Goal: Task Accomplishment & Management: Manage account settings

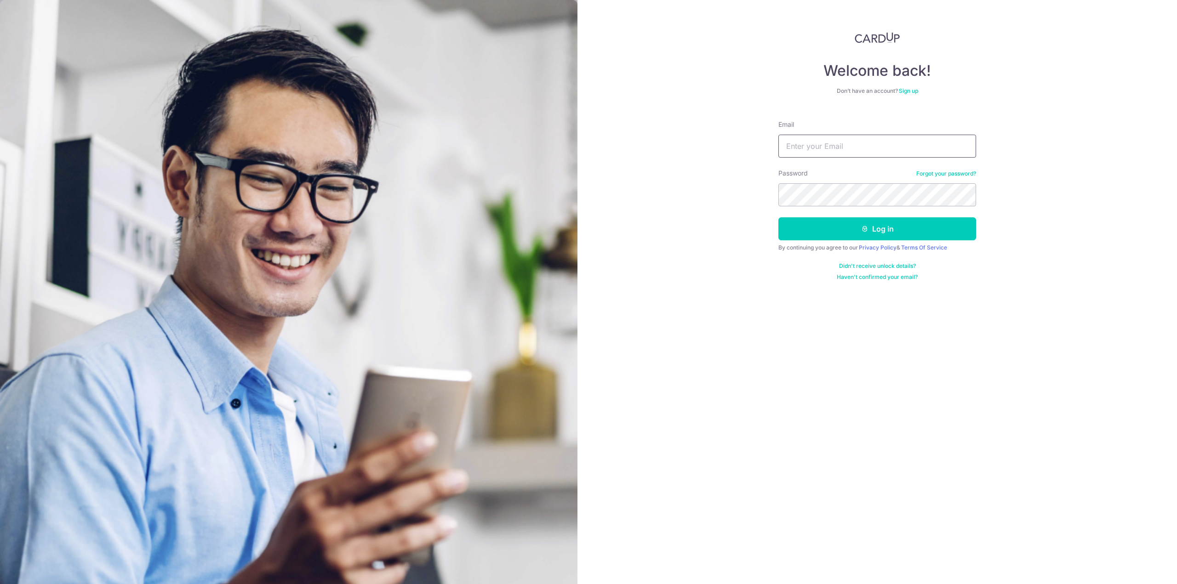
click at [864, 148] on input "Email" at bounding box center [877, 146] width 198 height 23
type input "[EMAIL_ADDRESS][DOMAIN_NAME]"
click at [778, 217] on button "Log in" at bounding box center [877, 228] width 198 height 23
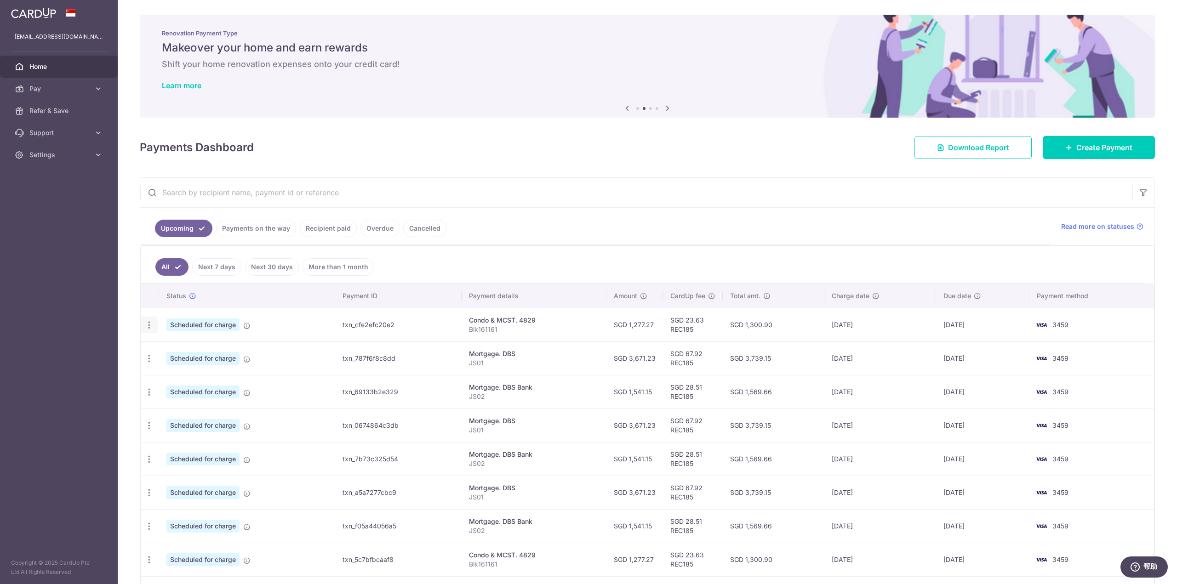
click at [147, 322] on icon "button" at bounding box center [149, 325] width 10 height 10
click at [176, 350] on span "Update payment" at bounding box center [198, 350] width 63 height 11
radio input "true"
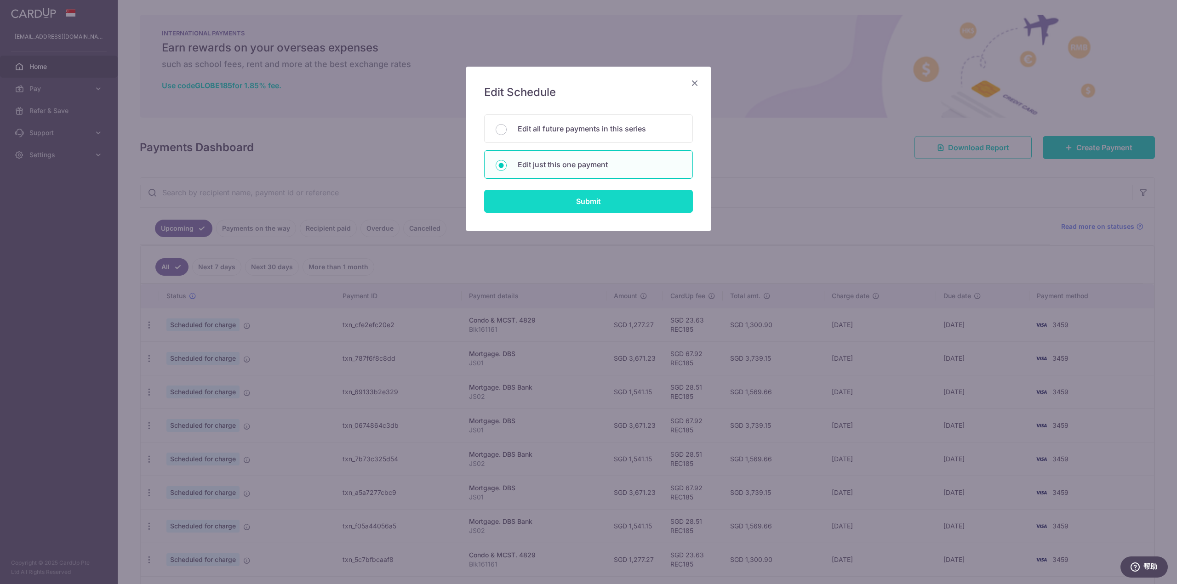
click at [567, 201] on input "Submit" at bounding box center [588, 201] width 209 height 23
radio input "true"
type input "1,277.27"
type input "[DATE]"
type input "Blk161161"
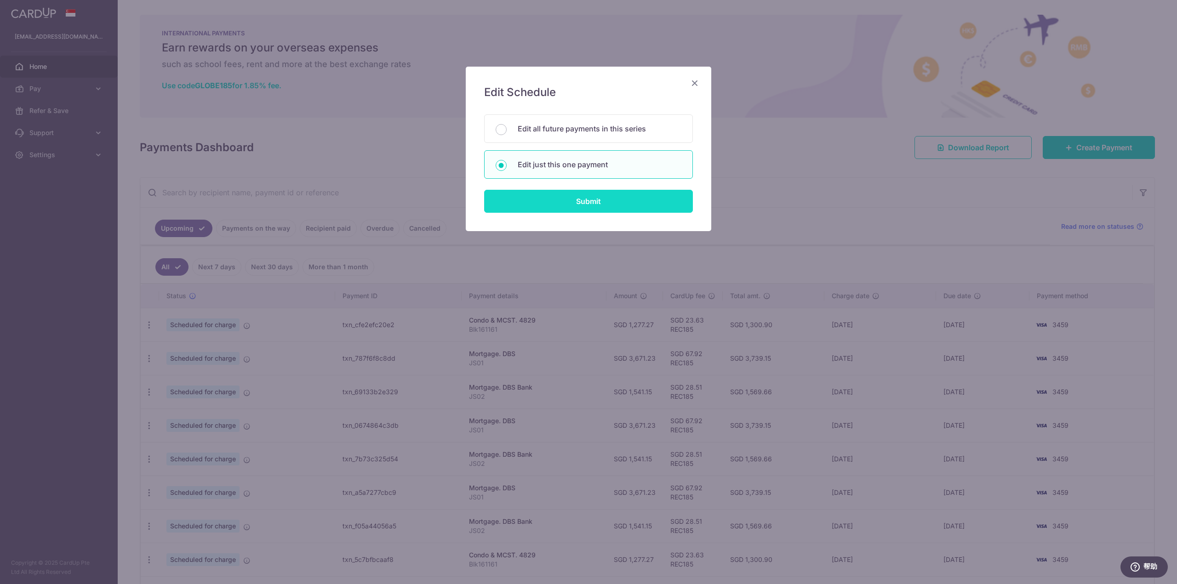
type input "REC185"
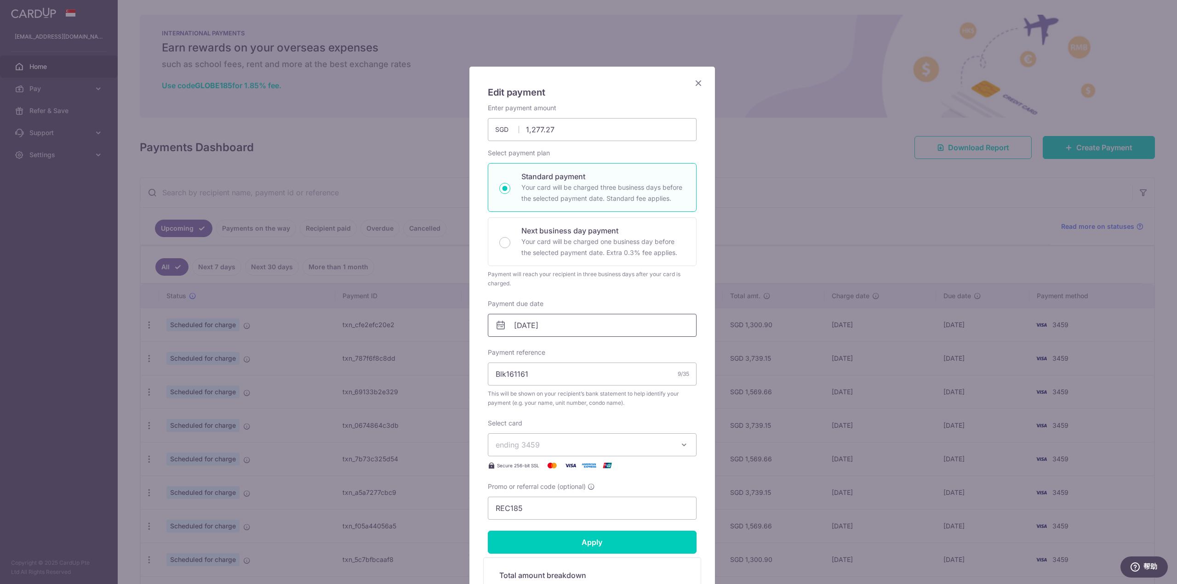
click at [569, 326] on input "[DATE]" at bounding box center [592, 325] width 209 height 23
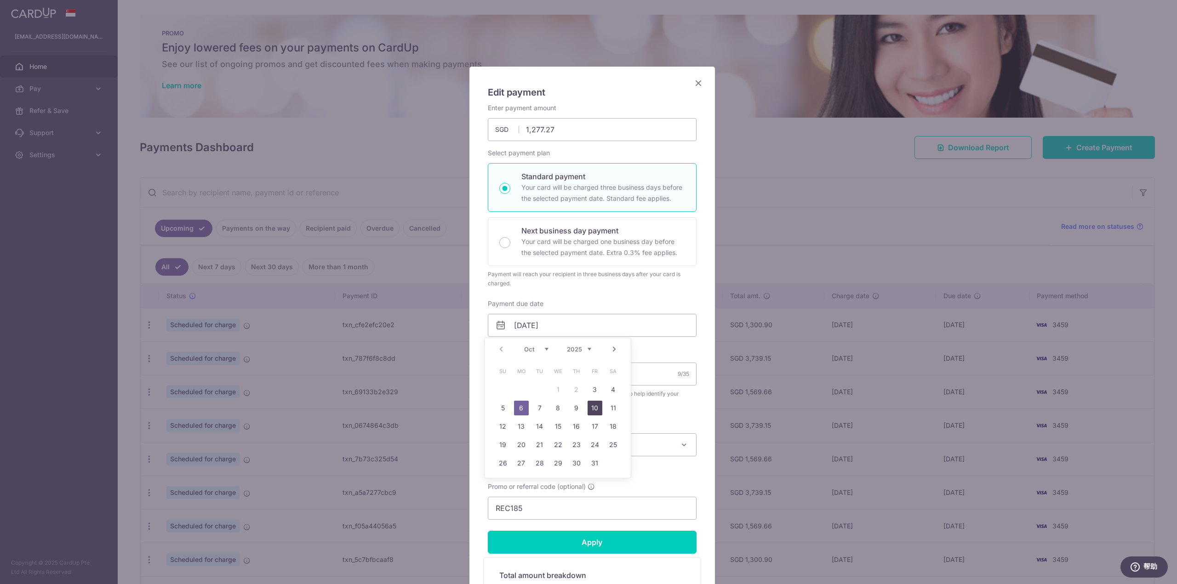
click at [592, 405] on link "10" at bounding box center [594, 408] width 15 height 15
type input "[DATE]"
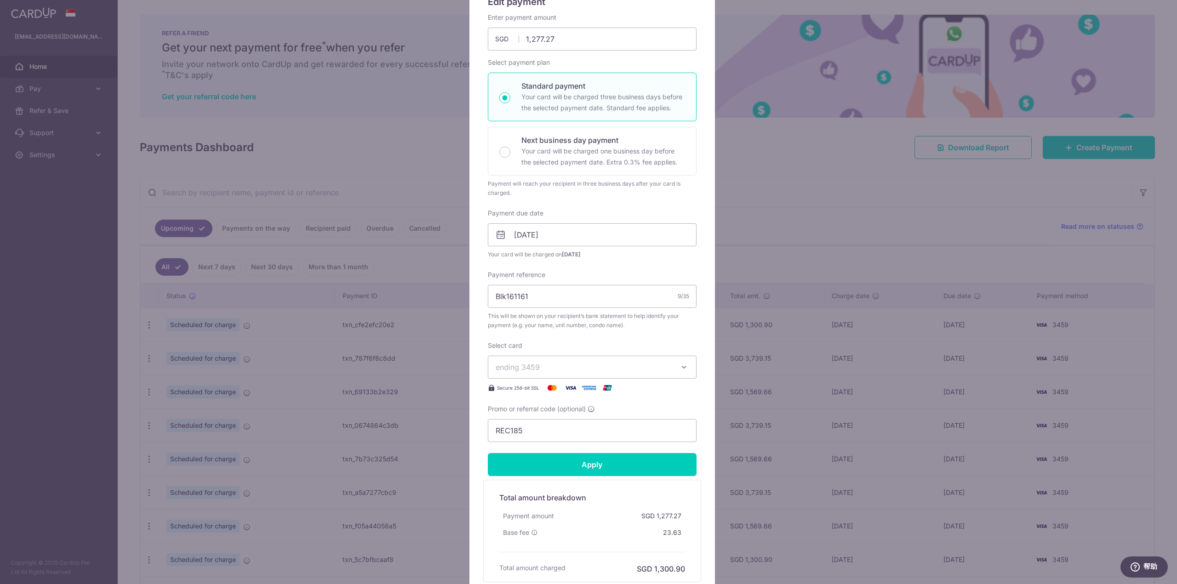
scroll to position [92, 0]
click at [633, 456] on input "Apply" at bounding box center [592, 463] width 209 height 23
type input "Successfully Applied"
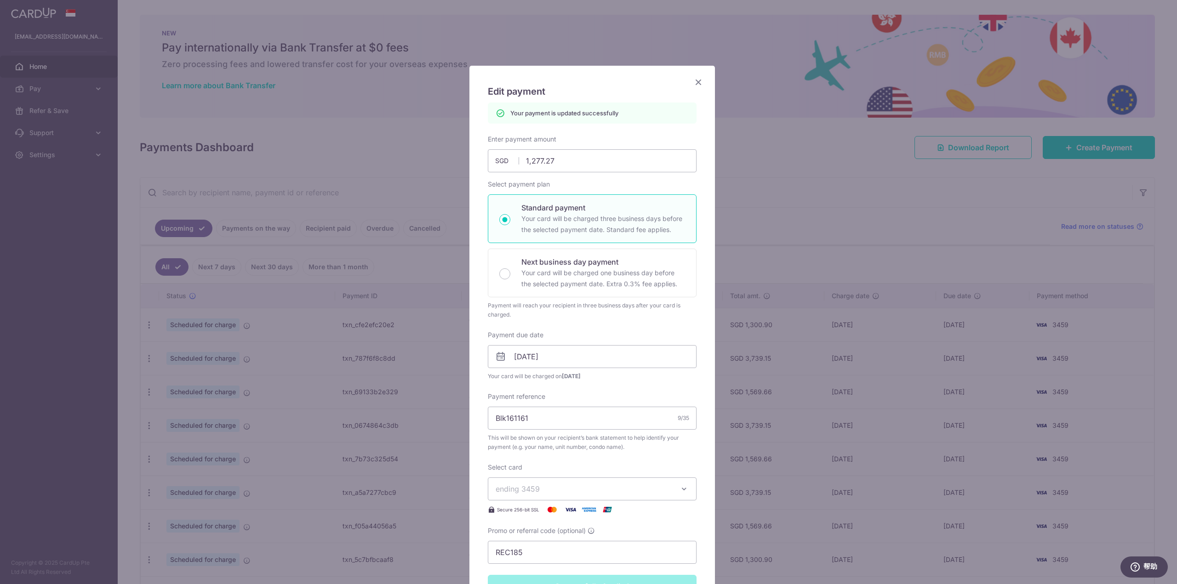
scroll to position [0, 0]
click at [695, 85] on icon "Close" at bounding box center [698, 82] width 11 height 11
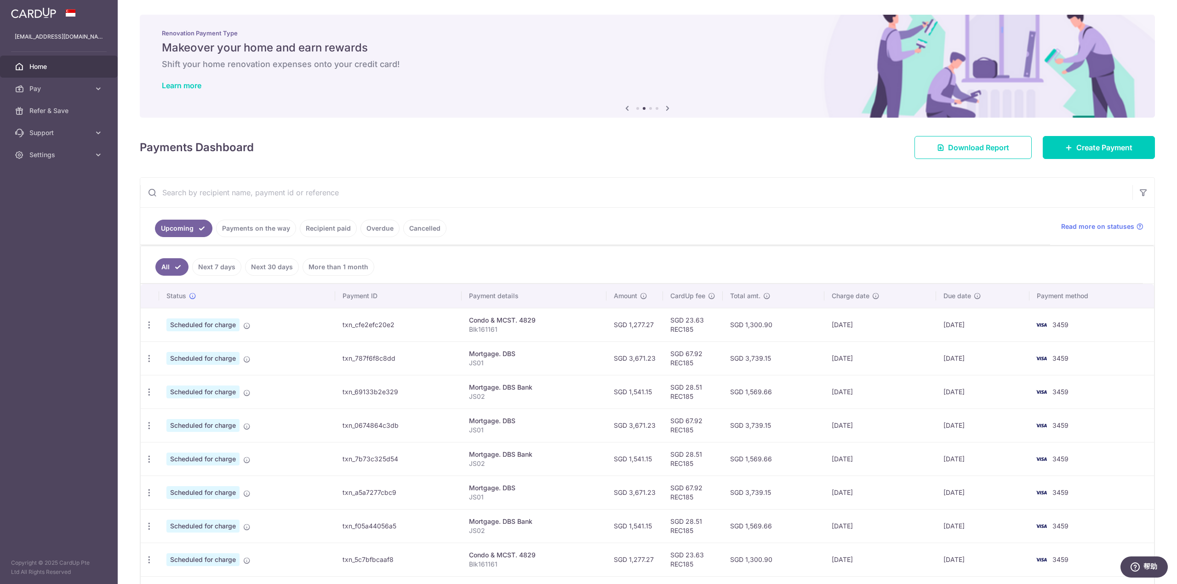
click at [634, 174] on div "× Pause Schedule Pause all future payments in this series Pause just this one p…" at bounding box center [647, 292] width 1059 height 584
